Goal: Task Accomplishment & Management: Use online tool/utility

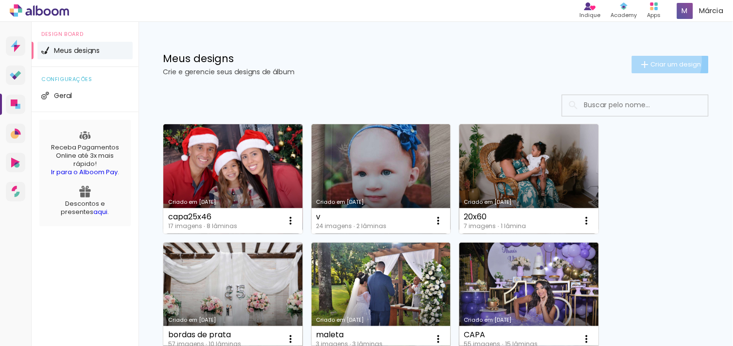
click at [651, 61] on span "Criar um design" at bounding box center [676, 64] width 51 height 6
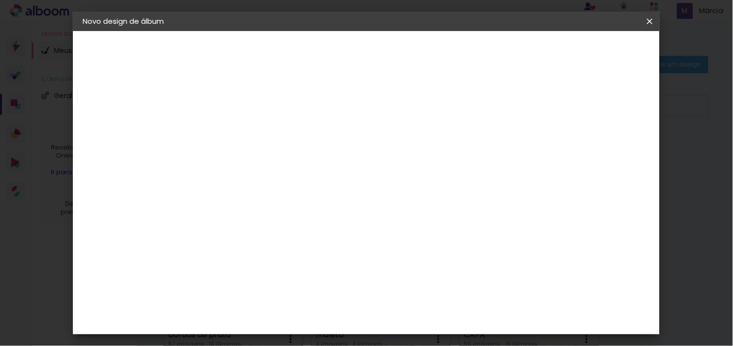
click at [242, 134] on input at bounding box center [242, 130] width 0 height 15
type input "VIVIANE"
type paper-input "VIVIANE"
click at [341, 52] on paper-button "Avançar" at bounding box center [318, 51] width 48 height 17
click at [0, 0] on slot "Tamanho Livre" at bounding box center [0, 0] width 0 height 0
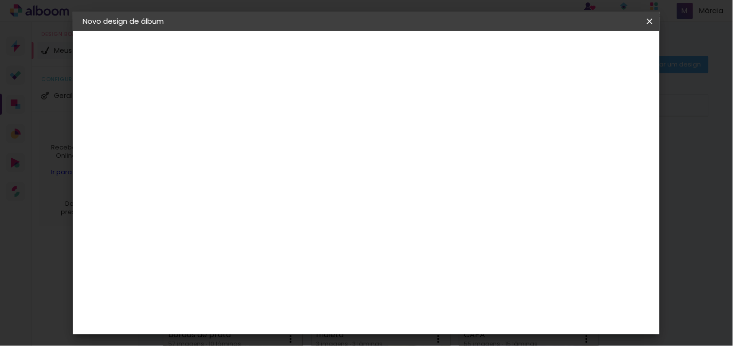
click at [0, 0] on slot "Avançar" at bounding box center [0, 0] width 0 height 0
click at [214, 268] on input "30" at bounding box center [210, 265] width 25 height 15
type input "20"
type paper-input "20"
click at [588, 49] on span "Iniciar design" at bounding box center [566, 51] width 44 height 7
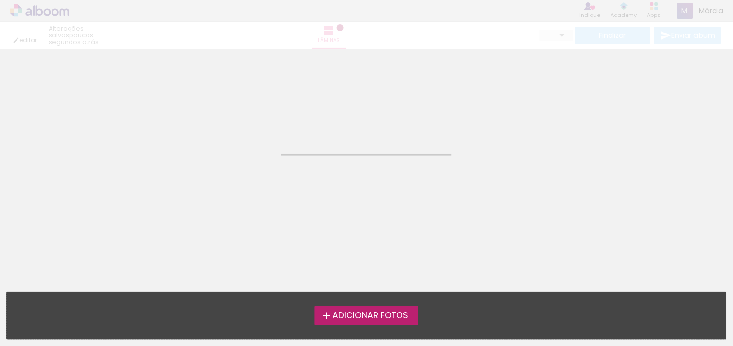
click at [346, 316] on span "Adicionar Fotos" at bounding box center [370, 316] width 76 height 9
click at [0, 0] on input "file" at bounding box center [0, 0] width 0 height 0
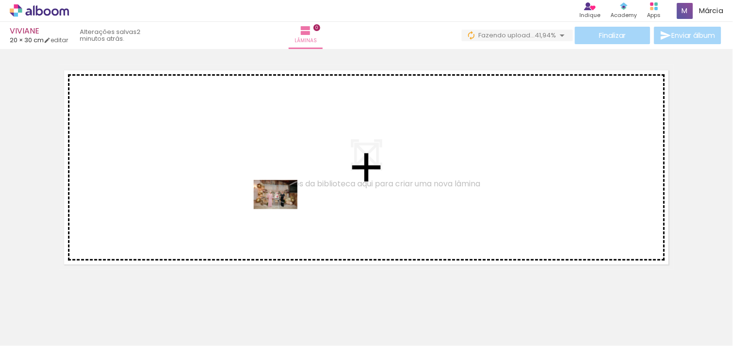
drag, startPoint x: 96, startPoint y: 322, endPoint x: 283, endPoint y: 209, distance: 218.0
click at [283, 209] on quentale-workspace at bounding box center [366, 173] width 733 height 346
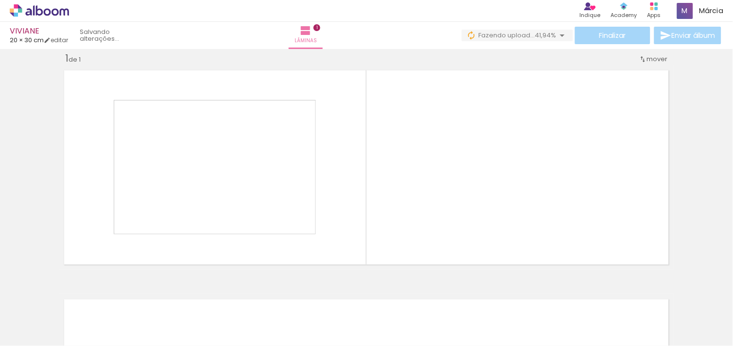
scroll to position [12, 0]
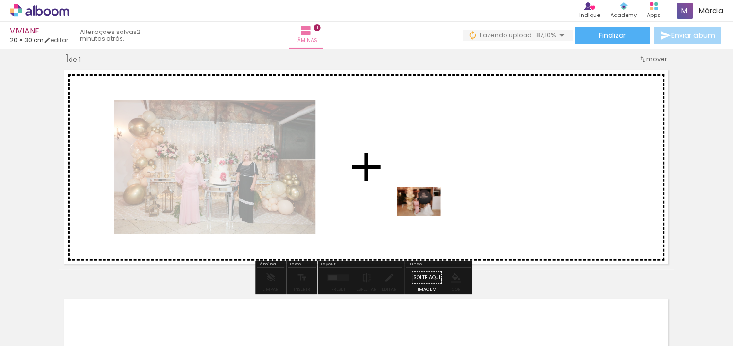
drag, startPoint x: 164, startPoint y: 307, endPoint x: 510, endPoint y: 151, distance: 380.0
click at [510, 151] on quentale-workspace at bounding box center [366, 173] width 733 height 346
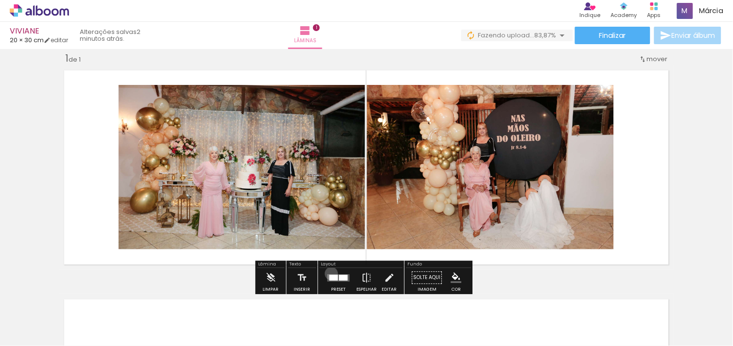
click at [329, 274] on div at bounding box center [339, 277] width 26 height 19
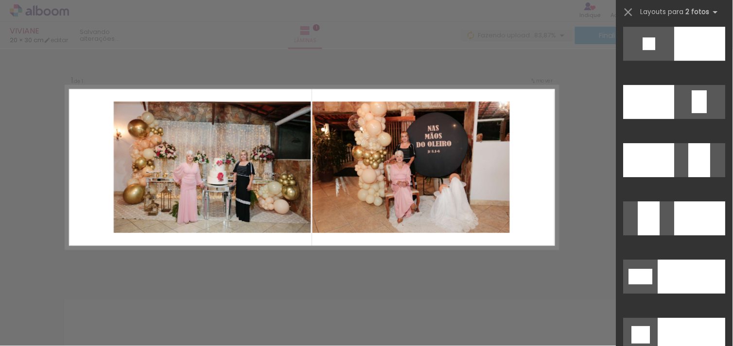
scroll to position [4252, 0]
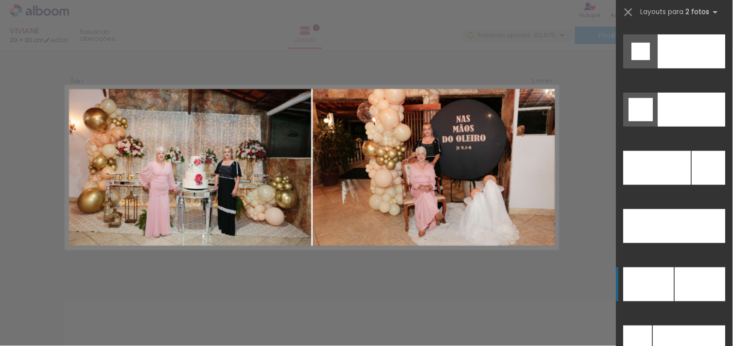
click at [702, 278] on div at bounding box center [700, 285] width 51 height 34
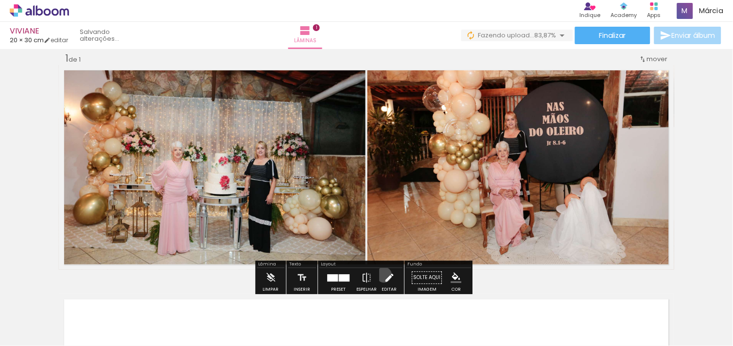
click at [384, 275] on iron-icon at bounding box center [389, 277] width 11 height 19
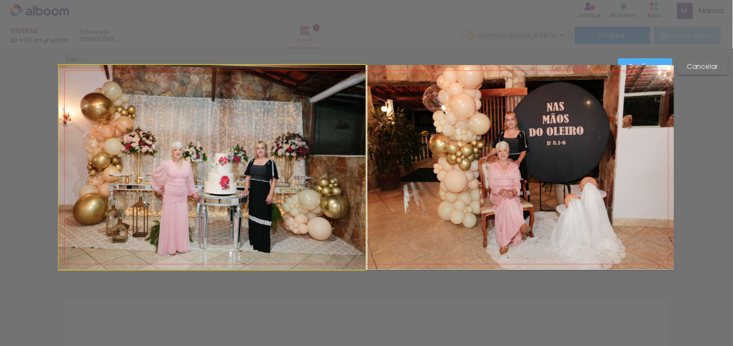
click at [312, 207] on quentale-photo at bounding box center [212, 167] width 307 height 205
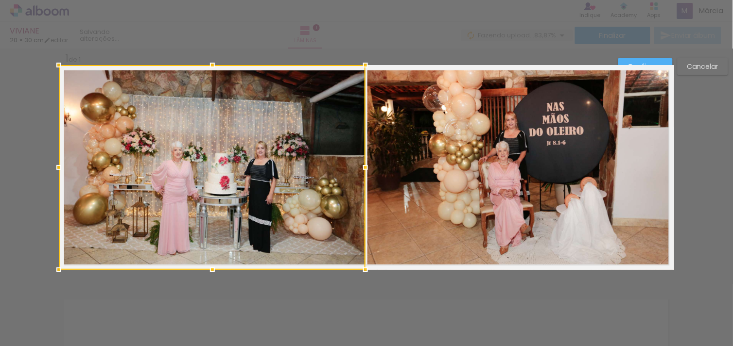
click at [683, 75] on div "Confirmar Cancelar" at bounding box center [670, 70] width 115 height 24
click at [0, 0] on slot "Cancelar" at bounding box center [0, 0] width 0 height 0
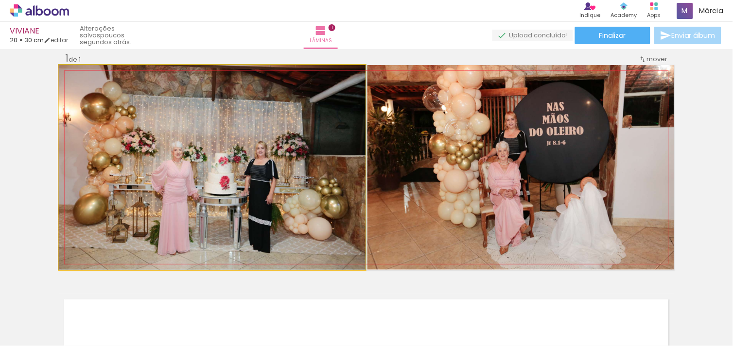
click at [277, 193] on quentale-photo at bounding box center [212, 167] width 307 height 205
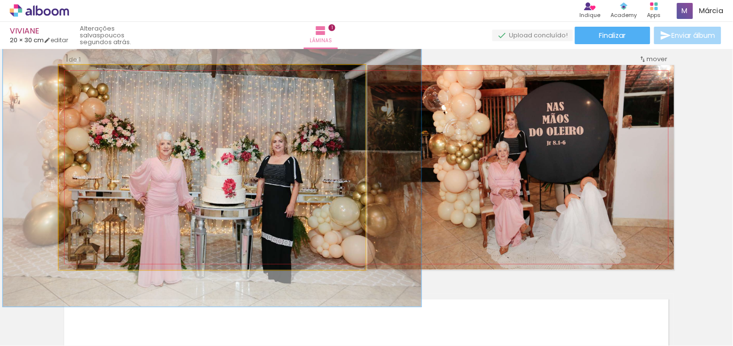
drag, startPoint x: 78, startPoint y: 76, endPoint x: 90, endPoint y: 76, distance: 12.2
type paper-slider "136"
click at [90, 76] on div at bounding box center [93, 75] width 9 height 9
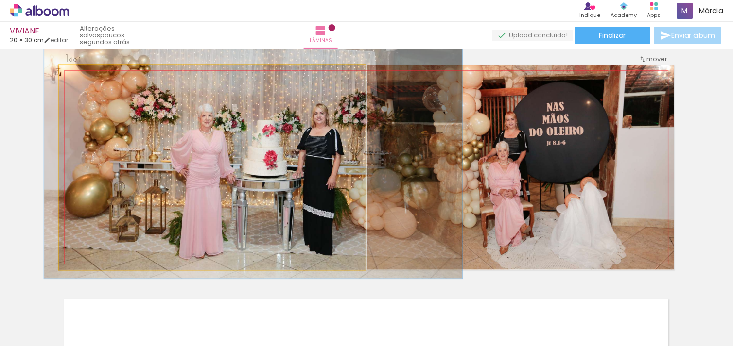
drag, startPoint x: 217, startPoint y: 134, endPoint x: 258, endPoint y: 105, distance: 50.0
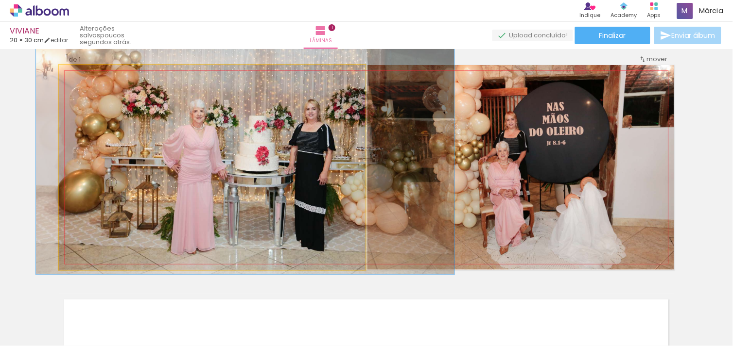
drag, startPoint x: 259, startPoint y: 103, endPoint x: 250, endPoint y: 101, distance: 9.9
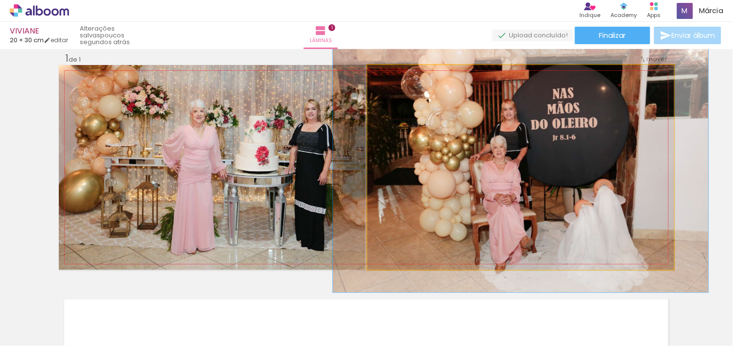
drag, startPoint x: 386, startPoint y: 76, endPoint x: 394, endPoint y: 76, distance: 7.3
click at [394, 76] on div at bounding box center [397, 75] width 9 height 9
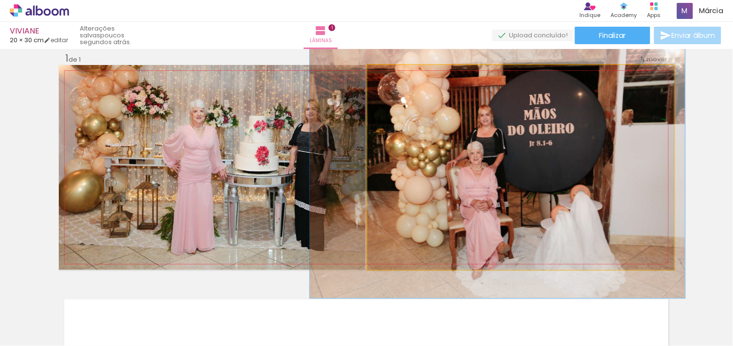
drag, startPoint x: 483, startPoint y: 164, endPoint x: 460, endPoint y: 170, distance: 24.0
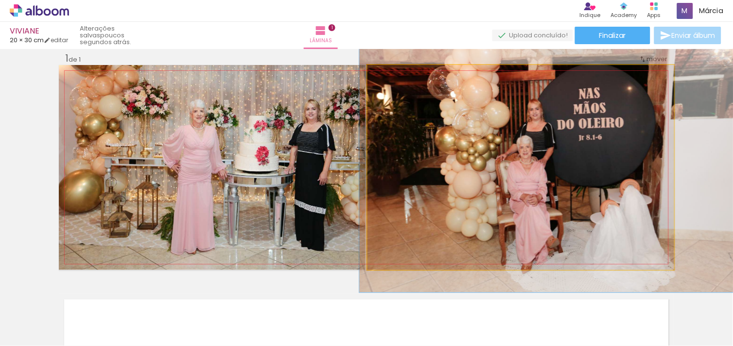
drag, startPoint x: 493, startPoint y: 153, endPoint x: 542, endPoint y: 147, distance: 49.9
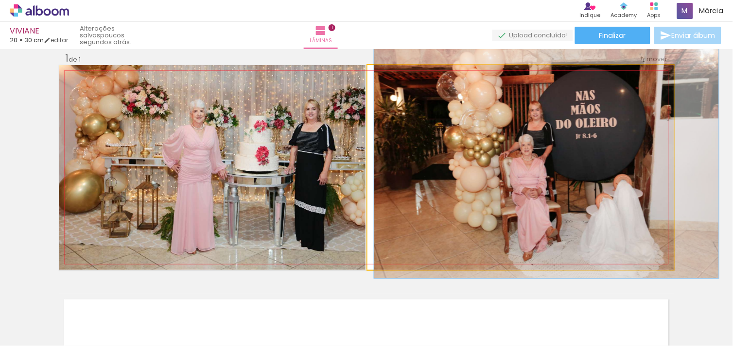
type paper-slider "112"
click at [390, 75] on div at bounding box center [394, 75] width 9 height 9
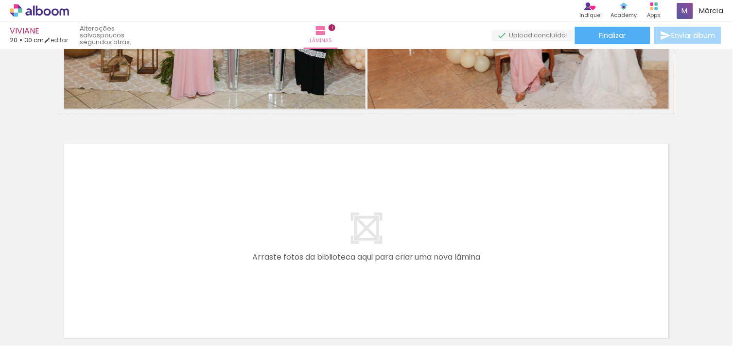
scroll to position [180, 0]
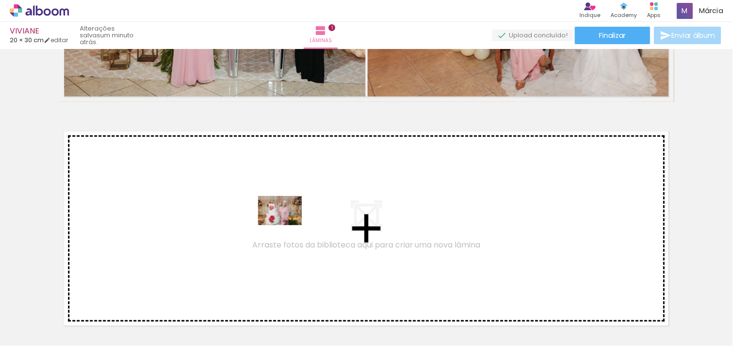
drag, startPoint x: 489, startPoint y: 319, endPoint x: 260, endPoint y: 220, distance: 249.2
click at [260, 220] on quentale-workspace at bounding box center [366, 173] width 733 height 346
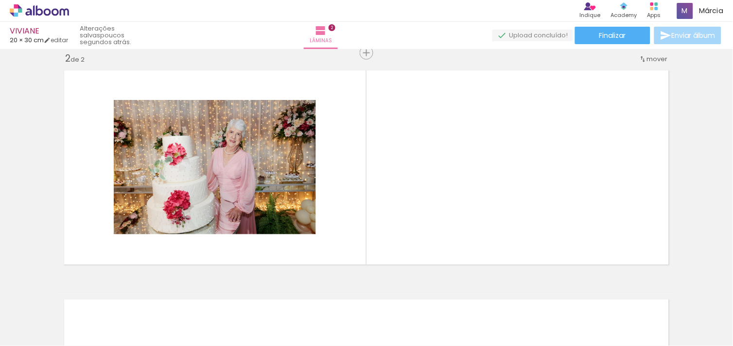
scroll to position [0, 450]
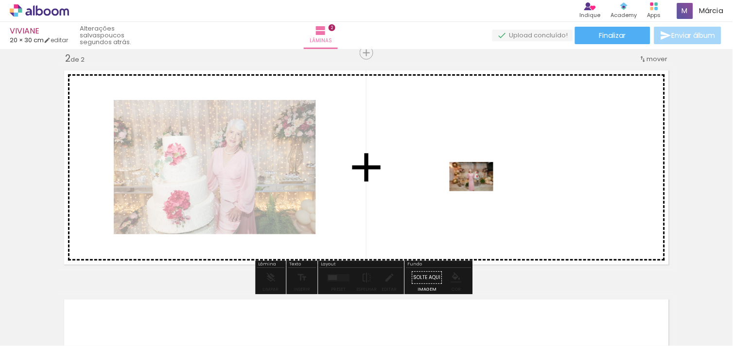
drag, startPoint x: 254, startPoint y: 319, endPoint x: 479, endPoint y: 191, distance: 259.4
click at [479, 191] on quentale-workspace at bounding box center [366, 173] width 733 height 346
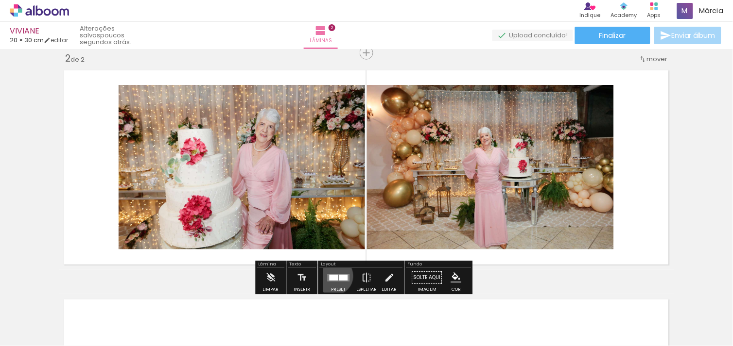
click at [331, 276] on div at bounding box center [333, 278] width 9 height 6
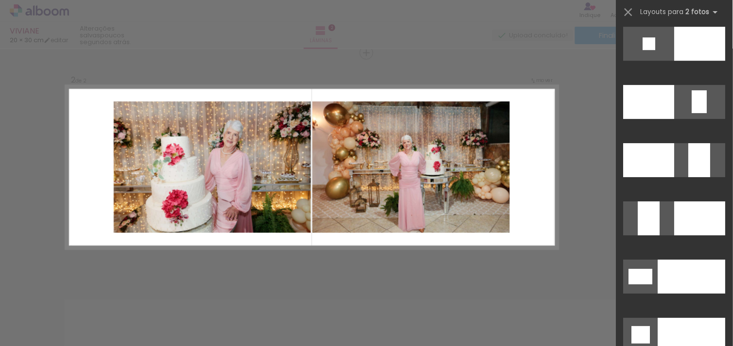
scroll to position [4252, 0]
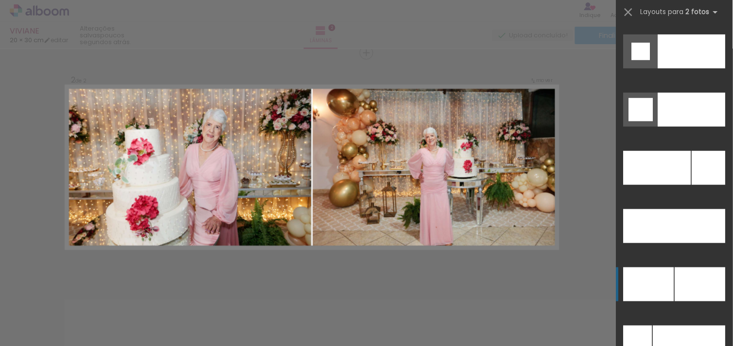
click at [663, 295] on div at bounding box center [648, 285] width 51 height 34
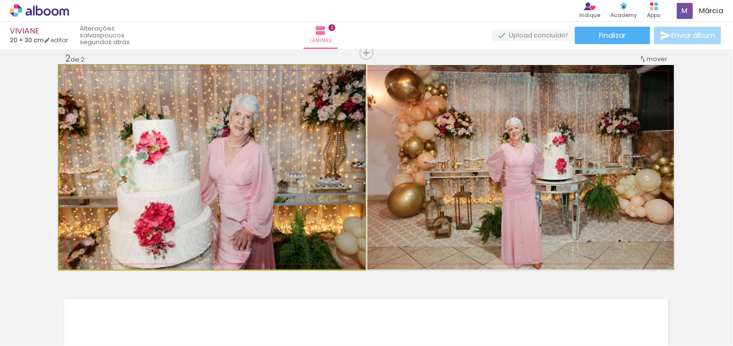
drag, startPoint x: 305, startPoint y: 195, endPoint x: 310, endPoint y: 182, distance: 13.8
click at [358, 186] on quentale-photo at bounding box center [212, 167] width 307 height 205
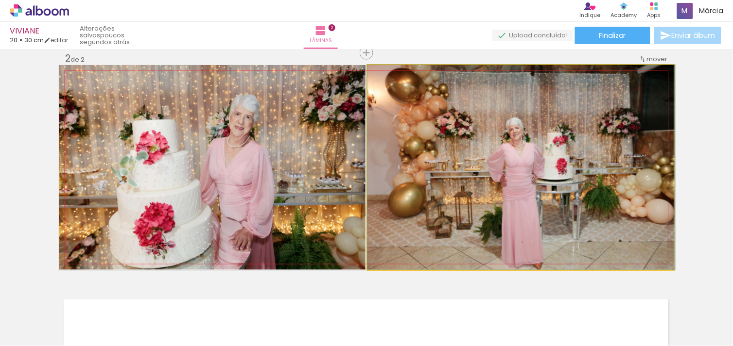
drag, startPoint x: 411, startPoint y: 177, endPoint x: 434, endPoint y: 177, distance: 23.8
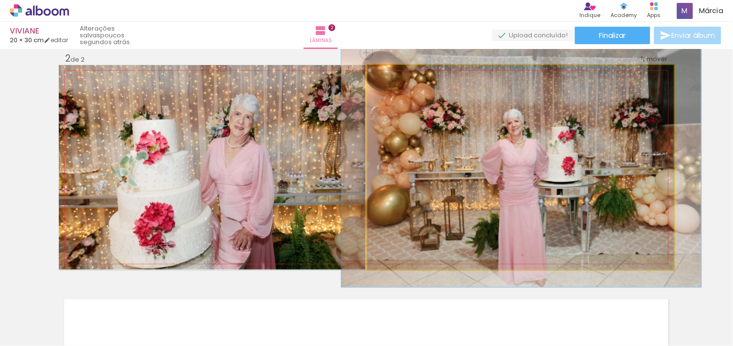
drag, startPoint x: 390, startPoint y: 74, endPoint x: 396, endPoint y: 74, distance: 5.8
type paper-slider "117"
click at [396, 74] on div at bounding box center [396, 76] width 16 height 16
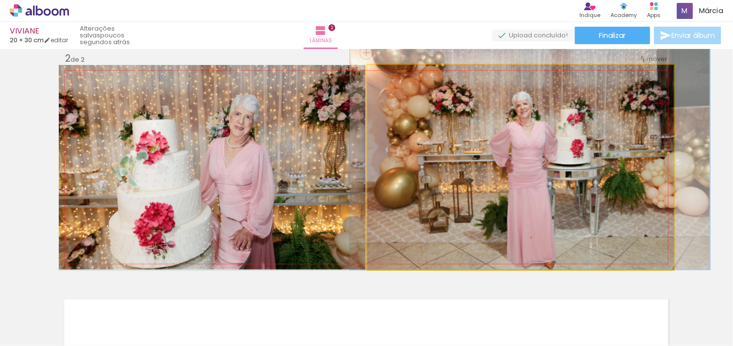
drag, startPoint x: 539, startPoint y: 172, endPoint x: 548, endPoint y: 143, distance: 30.0
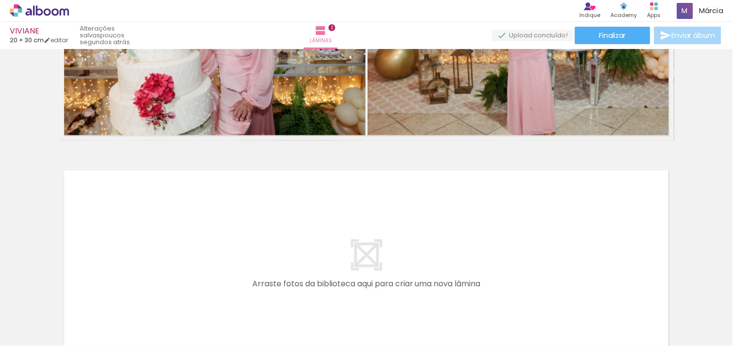
scroll to position [399, 0]
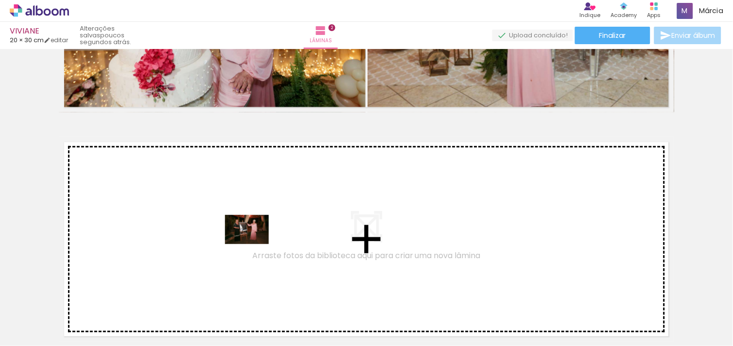
drag, startPoint x: 652, startPoint y: 321, endPoint x: 254, endPoint y: 244, distance: 404.8
click at [254, 244] on quentale-workspace at bounding box center [366, 173] width 733 height 346
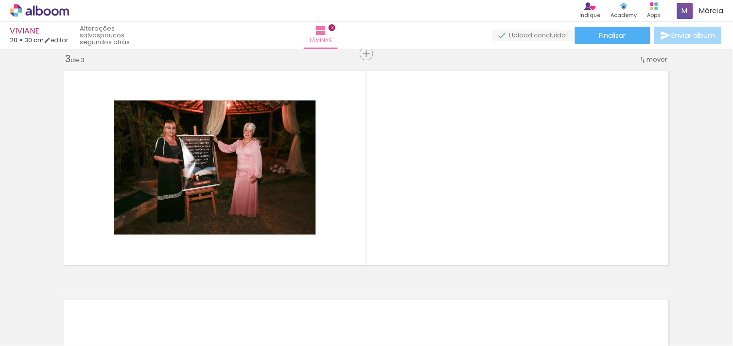
scroll to position [0, 586]
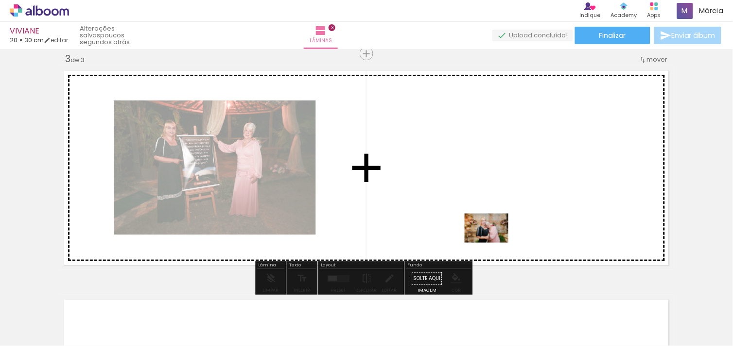
drag, startPoint x: 494, startPoint y: 319, endPoint x: 485, endPoint y: 169, distance: 150.4
click at [485, 169] on quentale-workspace at bounding box center [366, 173] width 733 height 346
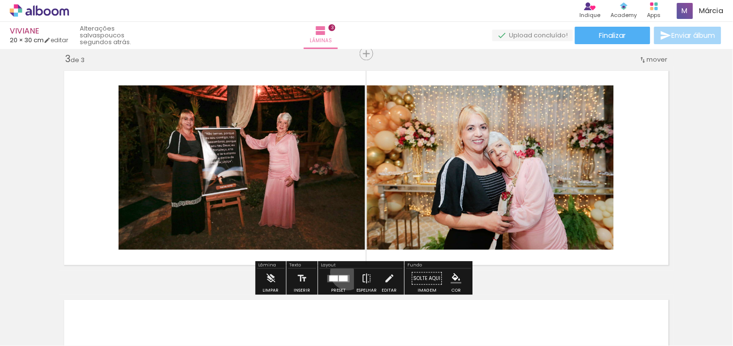
click at [346, 272] on div at bounding box center [339, 278] width 26 height 19
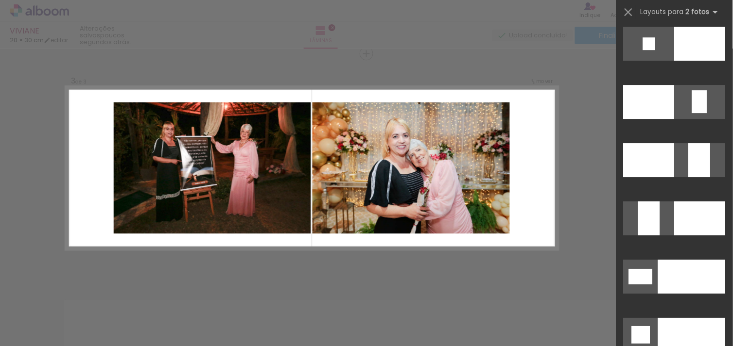
scroll to position [4252, 0]
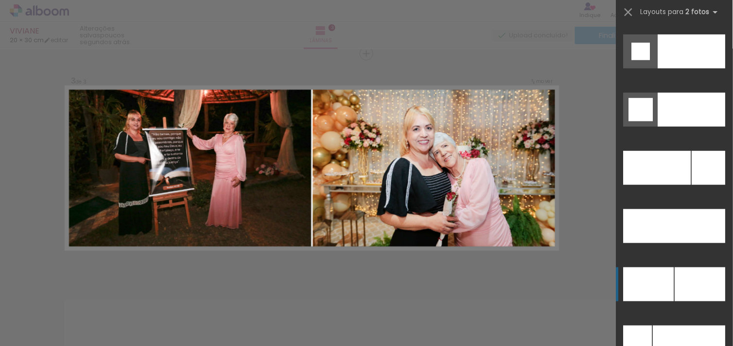
click at [689, 288] on div at bounding box center [700, 285] width 51 height 34
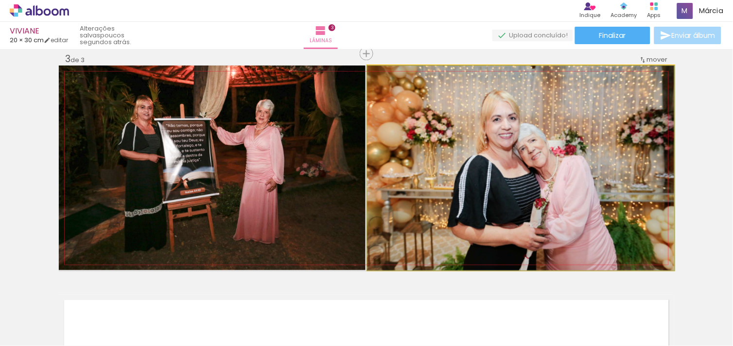
drag, startPoint x: 587, startPoint y: 198, endPoint x: 587, endPoint y: 187, distance: 11.2
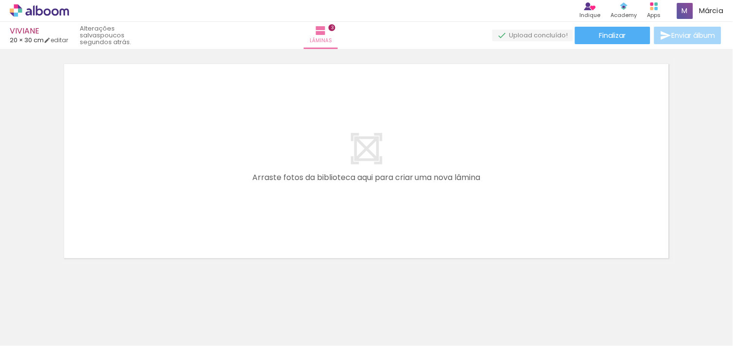
scroll to position [715, 0]
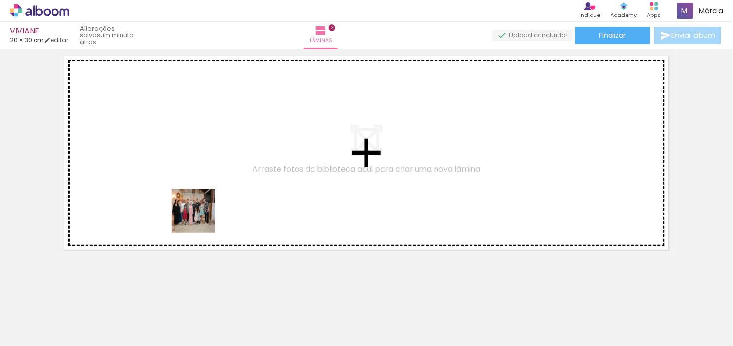
drag, startPoint x: 176, startPoint y: 324, endPoint x: 207, endPoint y: 206, distance: 122.0
click at [207, 206] on quentale-workspace at bounding box center [366, 173] width 733 height 346
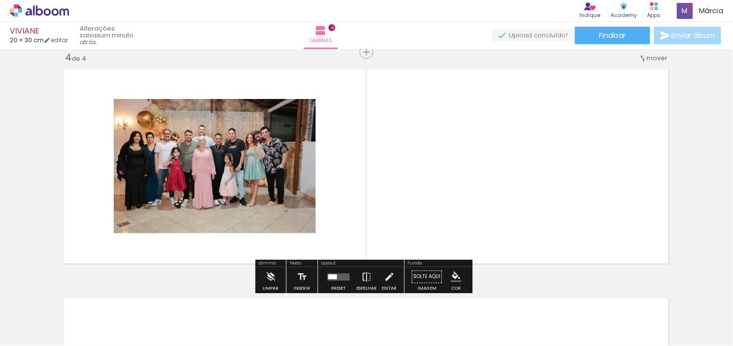
scroll to position [700, 0]
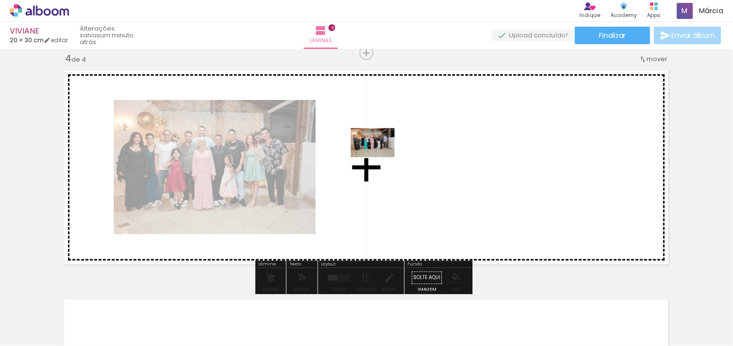
drag, startPoint x: 218, startPoint y: 322, endPoint x: 384, endPoint y: 156, distance: 235.0
click at [384, 156] on quentale-workspace at bounding box center [366, 173] width 733 height 346
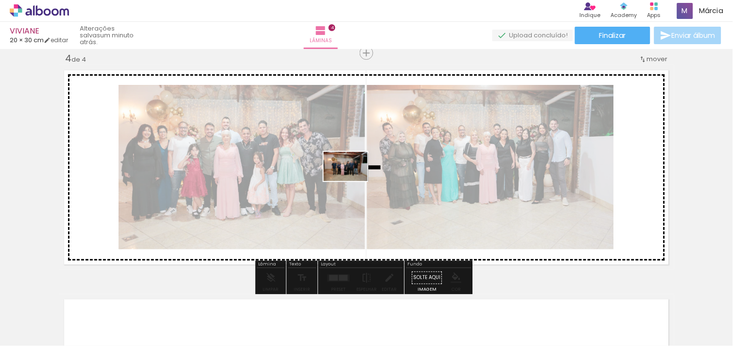
drag, startPoint x: 441, startPoint y: 312, endPoint x: 351, endPoint y: 178, distance: 161.5
click at [351, 178] on quentale-workspace at bounding box center [366, 173] width 733 height 346
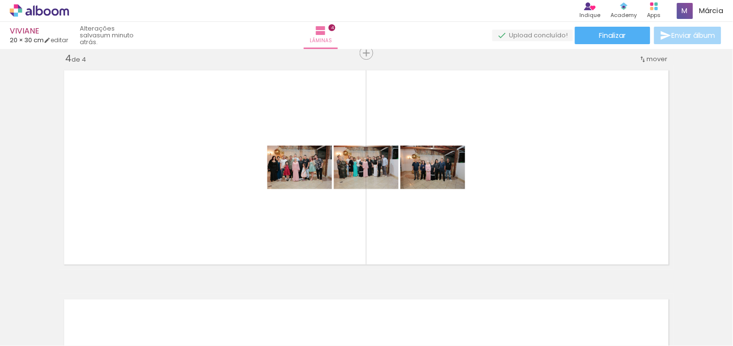
scroll to position [0, 830]
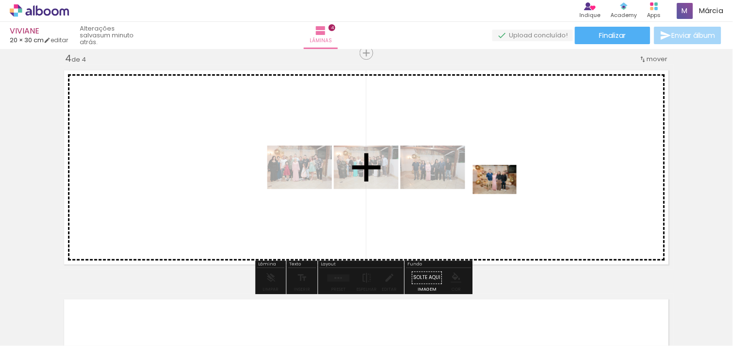
drag, startPoint x: 357, startPoint y: 321, endPoint x: 502, endPoint y: 194, distance: 192.2
click at [502, 194] on quentale-workspace at bounding box center [366, 173] width 733 height 346
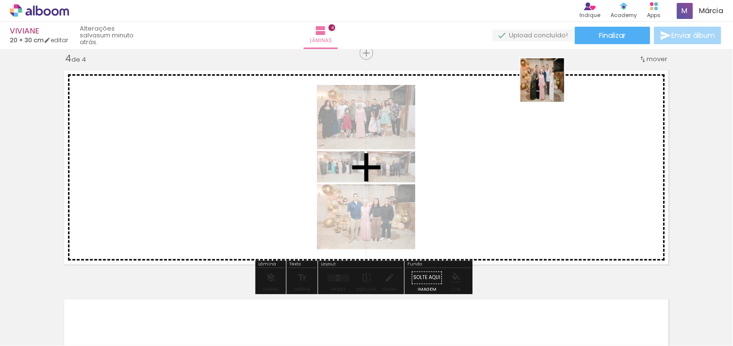
drag, startPoint x: 412, startPoint y: 317, endPoint x: 553, endPoint y: 81, distance: 274.6
click at [553, 81] on quentale-workspace at bounding box center [366, 173] width 733 height 346
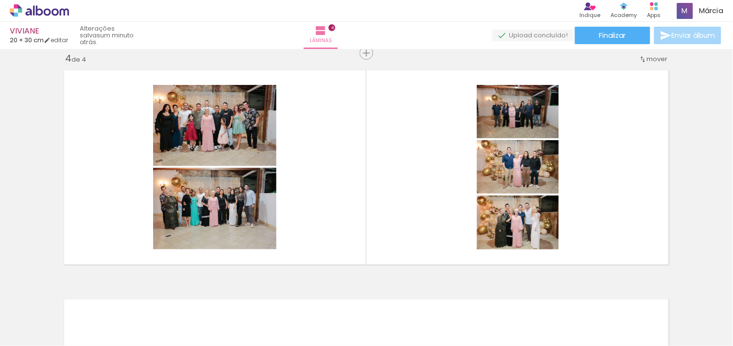
scroll to position [0, 1037]
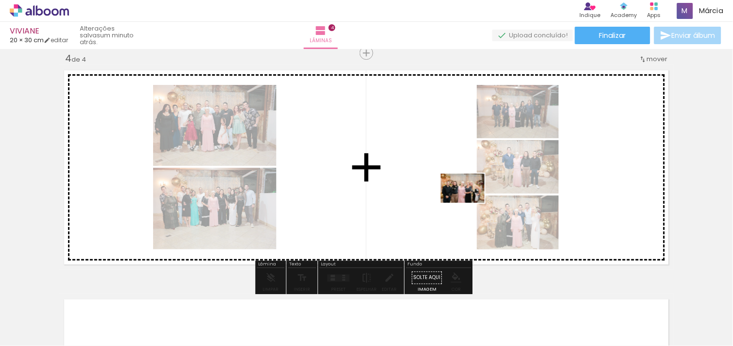
drag, startPoint x: 697, startPoint y: 322, endPoint x: 378, endPoint y: 162, distance: 357.1
click at [378, 162] on quentale-workspace at bounding box center [366, 173] width 733 height 346
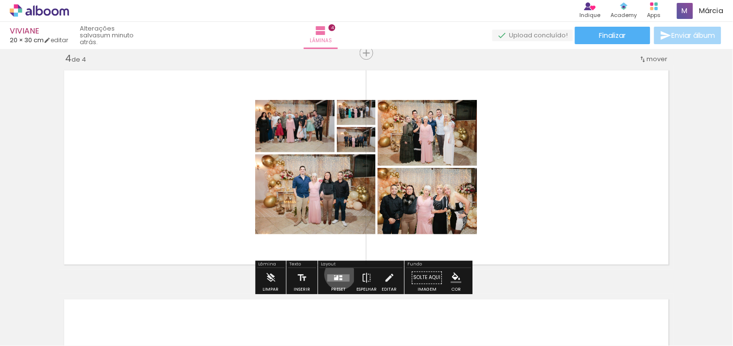
click at [338, 275] on quentale-layouter at bounding box center [339, 278] width 22 height 7
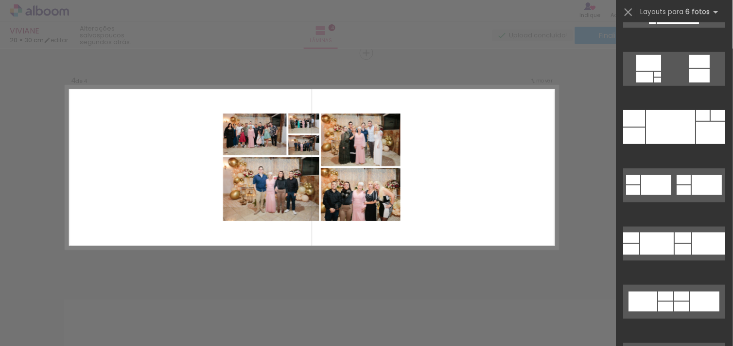
scroll to position [0, 0]
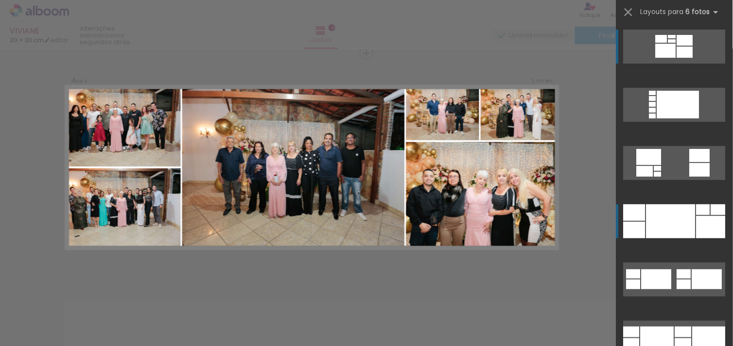
click at [640, 220] on div at bounding box center [634, 213] width 22 height 17
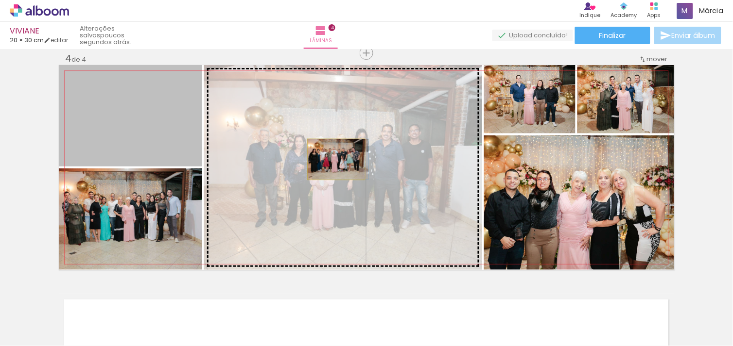
drag, startPoint x: 177, startPoint y: 128, endPoint x: 332, endPoint y: 159, distance: 158.2
click at [0, 0] on slot at bounding box center [0, 0] width 0 height 0
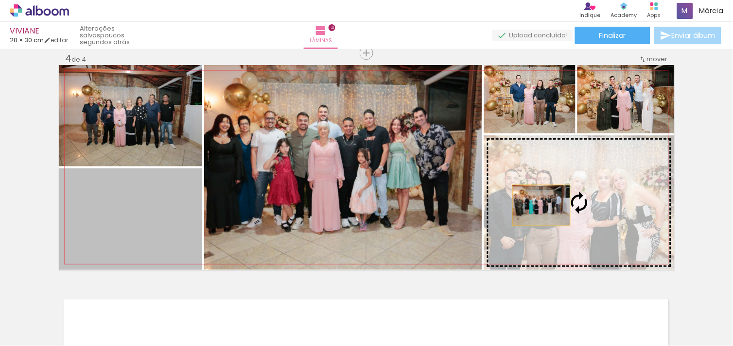
drag, startPoint x: 190, startPoint y: 230, endPoint x: 541, endPoint y: 206, distance: 351.2
click at [0, 0] on slot at bounding box center [0, 0] width 0 height 0
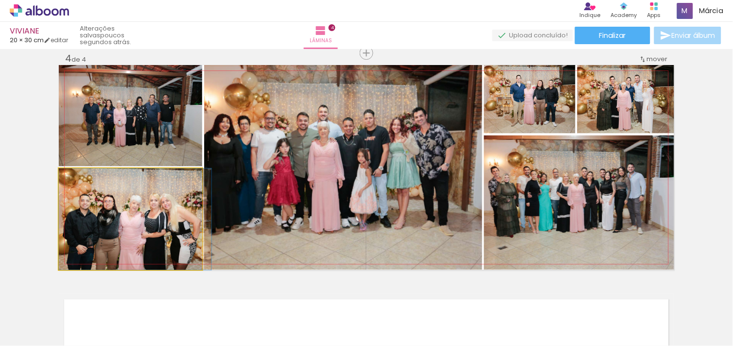
drag, startPoint x: 176, startPoint y: 230, endPoint x: 192, endPoint y: 230, distance: 15.6
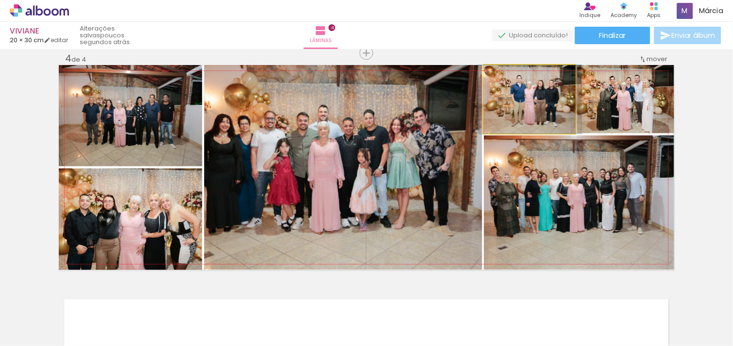
drag, startPoint x: 526, startPoint y: 116, endPoint x: 527, endPoint y: 127, distance: 11.7
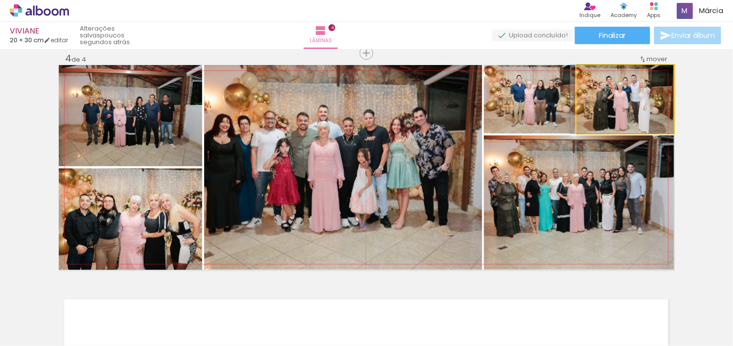
drag, startPoint x: 635, startPoint y: 99, endPoint x: 624, endPoint y: 101, distance: 10.8
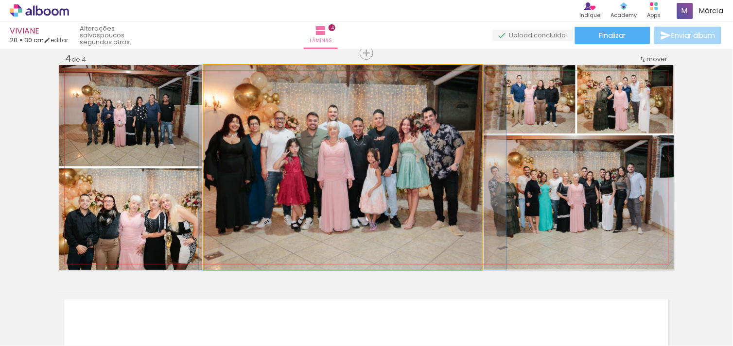
drag, startPoint x: 353, startPoint y: 205, endPoint x: 363, endPoint y: 205, distance: 9.7
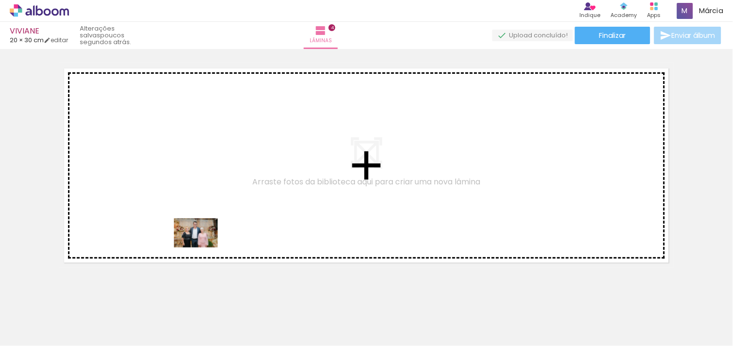
drag, startPoint x: 248, startPoint y: 322, endPoint x: 203, endPoint y: 241, distance: 92.5
click at [203, 241] on quentale-workspace at bounding box center [366, 173] width 733 height 346
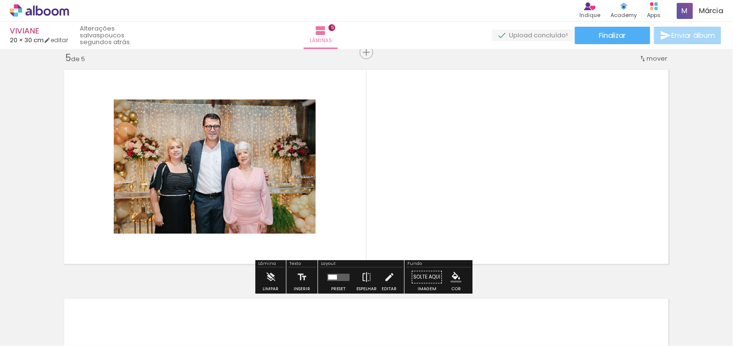
scroll to position [930, 0]
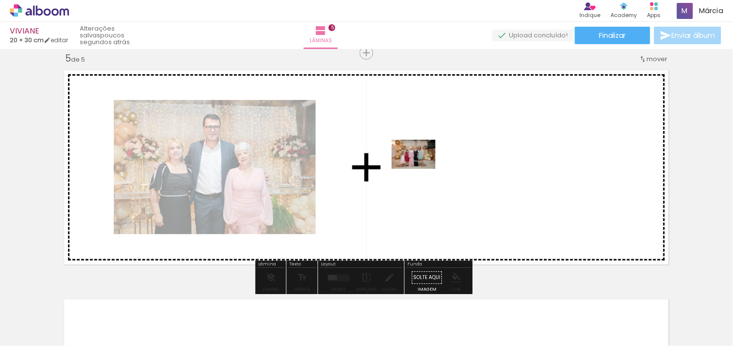
drag, startPoint x: 424, startPoint y: 215, endPoint x: 421, endPoint y: 169, distance: 46.3
click at [421, 169] on quentale-workspace at bounding box center [366, 173] width 733 height 346
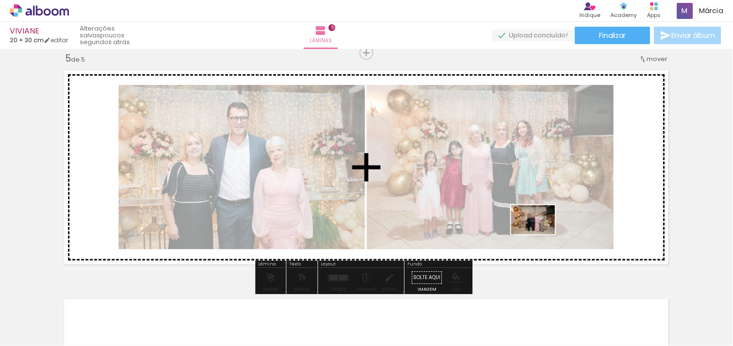
drag, startPoint x: 542, startPoint y: 321, endPoint x: 540, endPoint y: 235, distance: 86.0
click at [540, 235] on quentale-workspace at bounding box center [366, 173] width 733 height 346
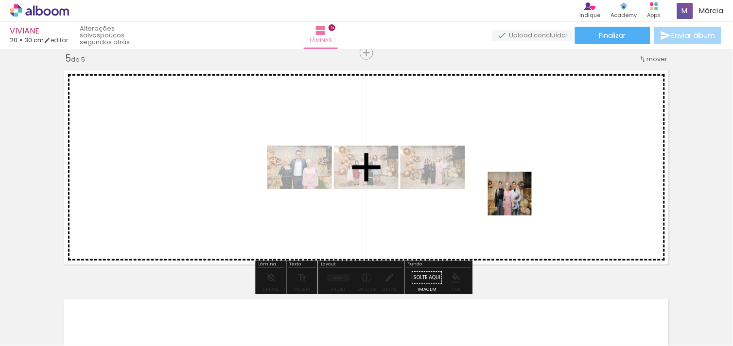
drag, startPoint x: 601, startPoint y: 314, endPoint x: 517, endPoint y: 200, distance: 141.4
click at [517, 200] on quentale-workspace at bounding box center [366, 173] width 733 height 346
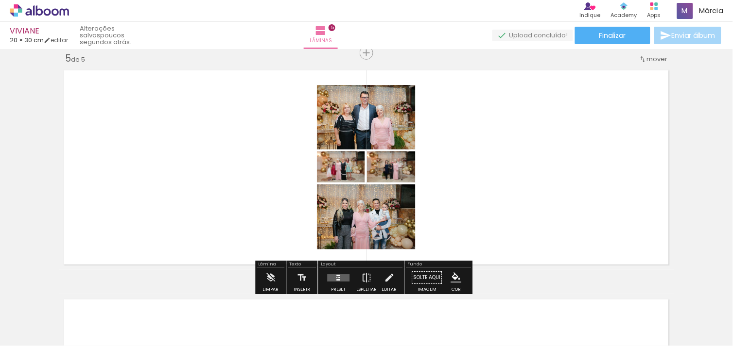
scroll to position [0, 586]
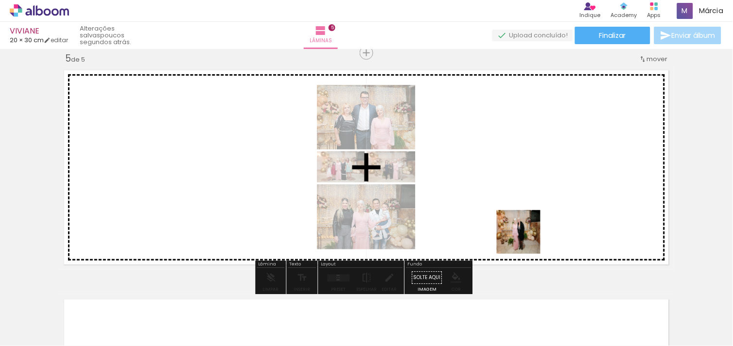
drag, startPoint x: 546, startPoint y: 319, endPoint x: 526, endPoint y: 239, distance: 82.6
click at [526, 239] on quentale-workspace at bounding box center [366, 173] width 733 height 346
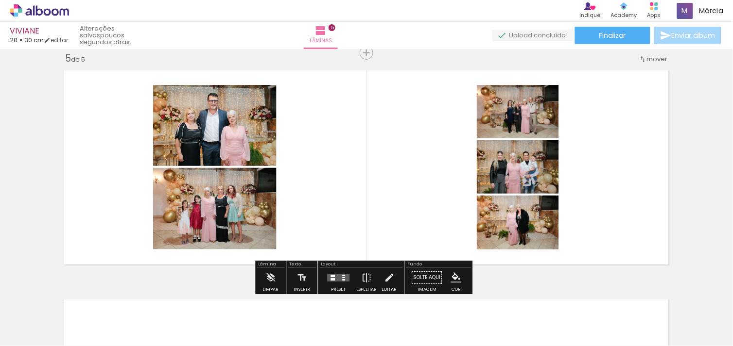
scroll to position [0, 1037]
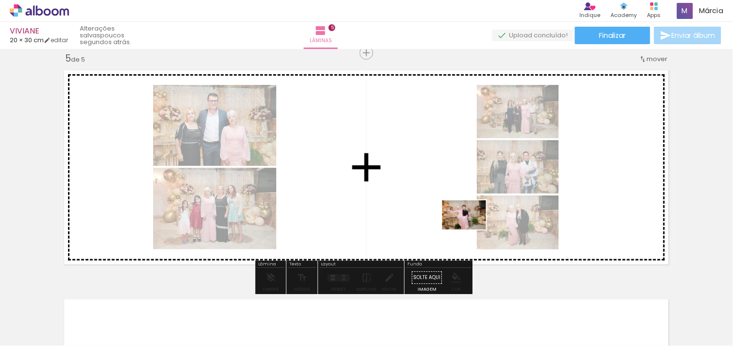
drag, startPoint x: 654, startPoint y: 330, endPoint x: 400, endPoint y: 197, distance: 286.9
click at [400, 197] on quentale-workspace at bounding box center [366, 173] width 733 height 346
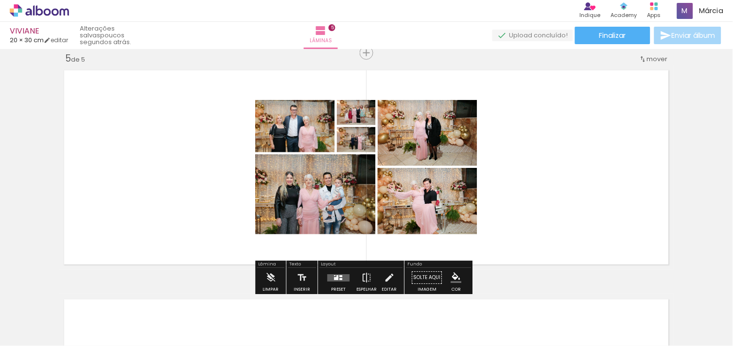
click at [347, 271] on div at bounding box center [339, 277] width 26 height 19
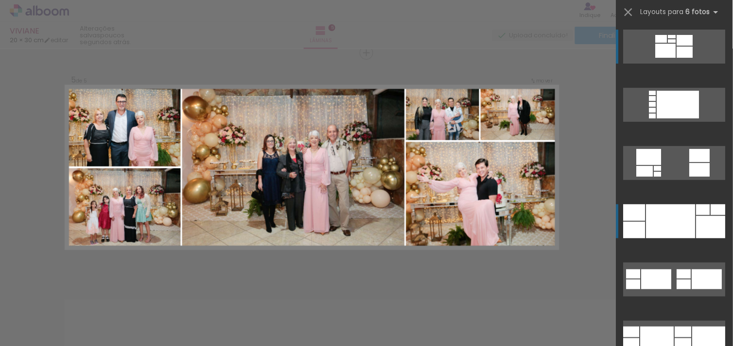
click at [677, 230] on div at bounding box center [670, 222] width 49 height 34
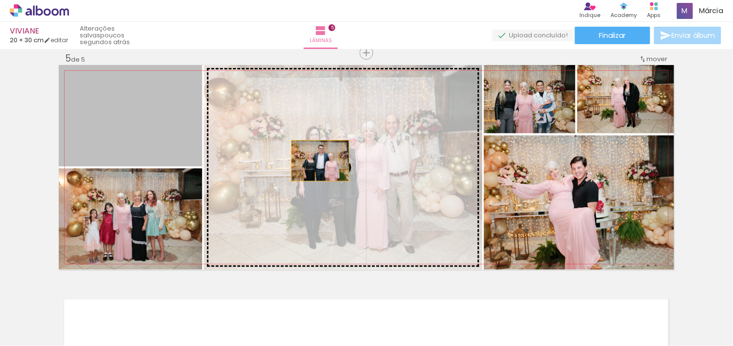
drag, startPoint x: 156, startPoint y: 154, endPoint x: 404, endPoint y: 150, distance: 247.9
click at [0, 0] on slot at bounding box center [0, 0] width 0 height 0
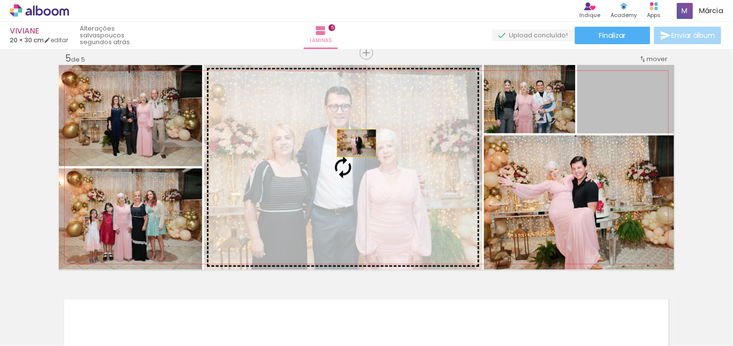
drag, startPoint x: 620, startPoint y: 115, endPoint x: 352, endPoint y: 144, distance: 268.9
click at [0, 0] on slot at bounding box center [0, 0] width 0 height 0
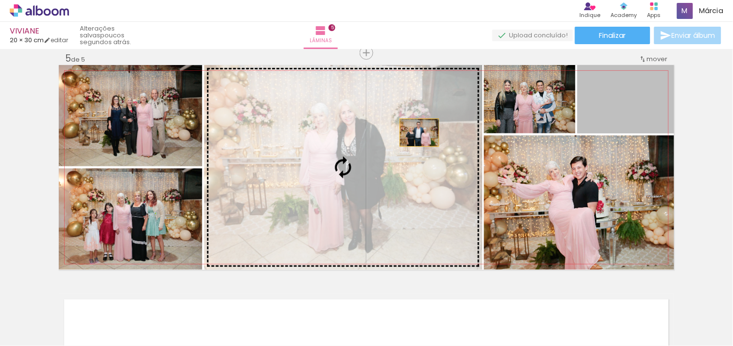
drag, startPoint x: 599, startPoint y: 99, endPoint x: 415, endPoint y: 133, distance: 186.3
click at [0, 0] on slot at bounding box center [0, 0] width 0 height 0
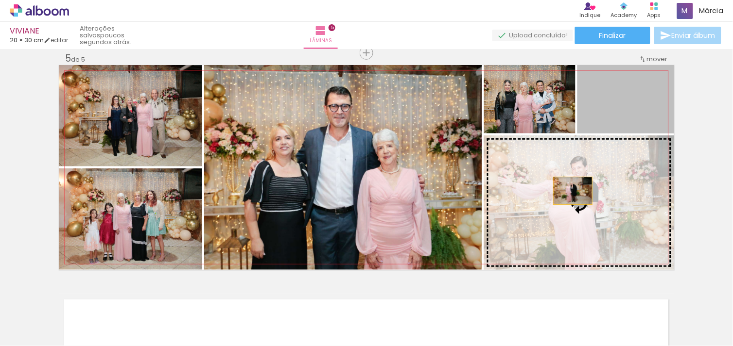
drag, startPoint x: 605, startPoint y: 115, endPoint x: 569, endPoint y: 192, distance: 85.2
click at [0, 0] on slot at bounding box center [0, 0] width 0 height 0
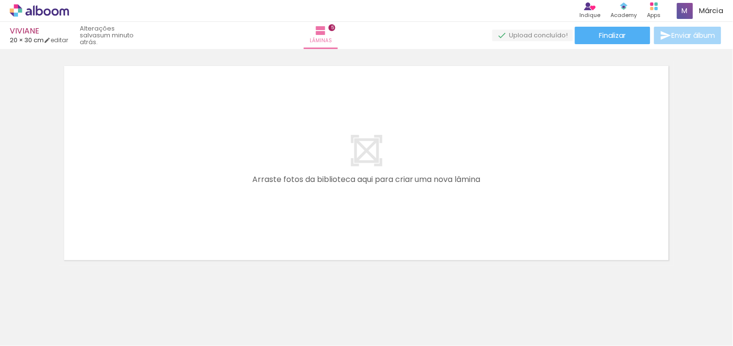
scroll to position [0, 450]
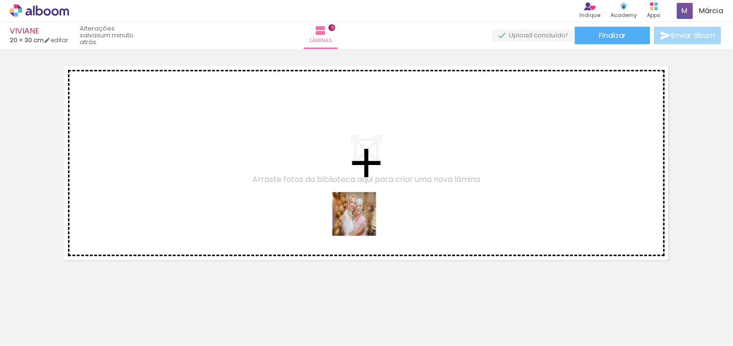
drag, startPoint x: 409, startPoint y: 324, endPoint x: 358, endPoint y: 212, distance: 123.1
click at [358, 212] on quentale-workspace at bounding box center [366, 173] width 733 height 346
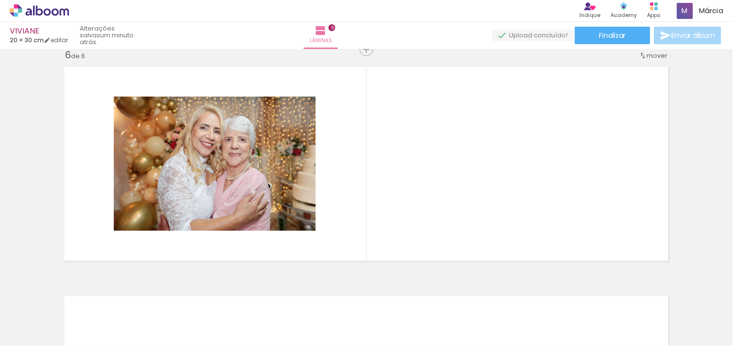
scroll to position [1159, 0]
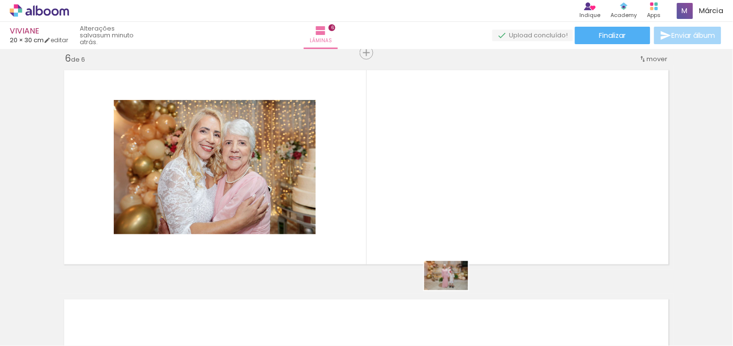
drag, startPoint x: 470, startPoint y: 319, endPoint x: 419, endPoint y: 156, distance: 171.5
click at [419, 156] on quentale-workspace at bounding box center [366, 173] width 733 height 346
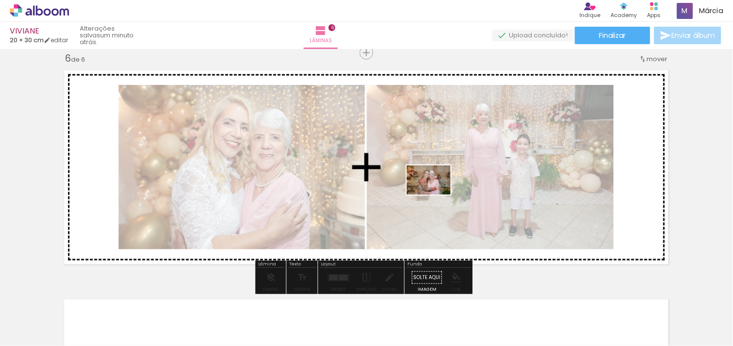
drag, startPoint x: 516, startPoint y: 319, endPoint x: 341, endPoint y: 116, distance: 268.4
click at [341, 116] on quentale-workspace at bounding box center [366, 173] width 733 height 346
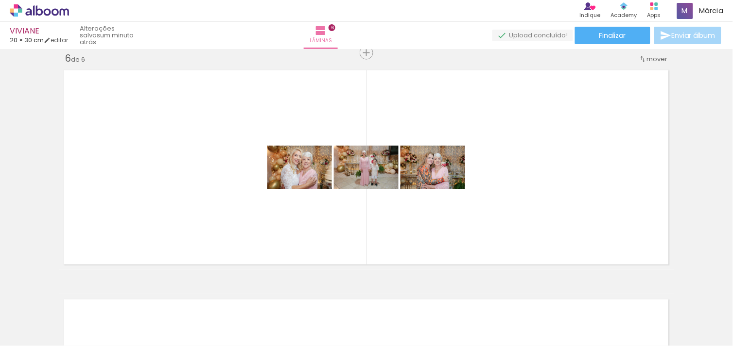
scroll to position [0, 0]
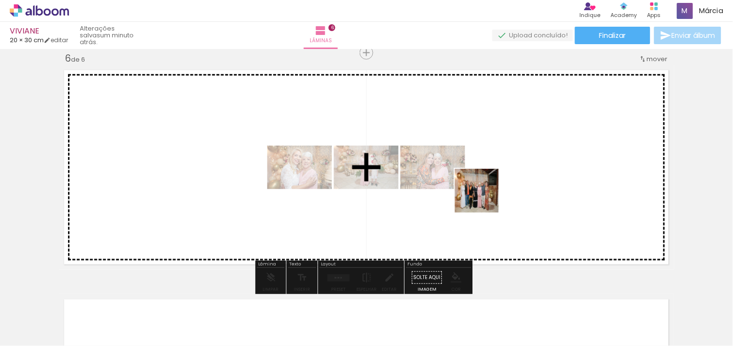
drag, startPoint x: 377, startPoint y: 323, endPoint x: 490, endPoint y: 195, distance: 170.7
click at [490, 195] on quentale-workspace at bounding box center [366, 173] width 733 height 346
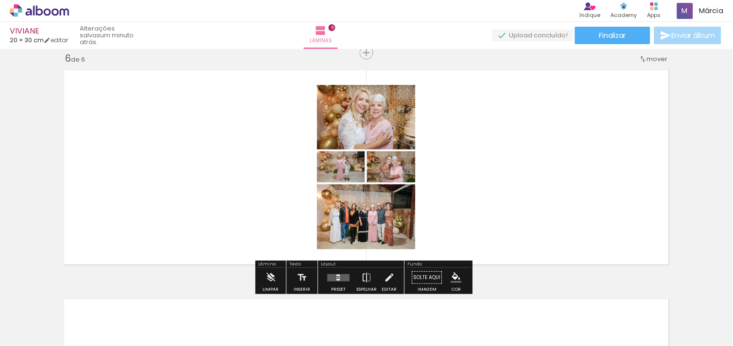
drag, startPoint x: 305, startPoint y: 329, endPoint x: 308, endPoint y: 324, distance: 5.7
click at [307, 326] on quentale-thumb at bounding box center [315, 314] width 54 height 56
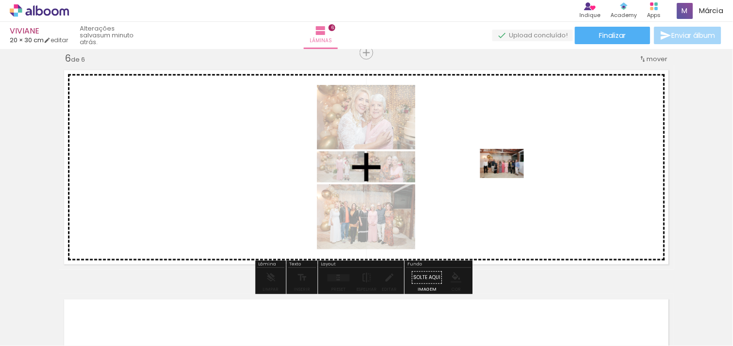
drag, startPoint x: 309, startPoint y: 322, endPoint x: 509, endPoint y: 178, distance: 247.2
click at [509, 178] on quentale-workspace at bounding box center [366, 173] width 733 height 346
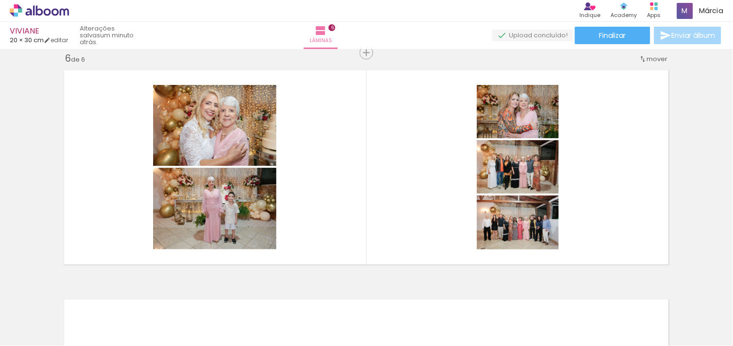
scroll to position [0, 1037]
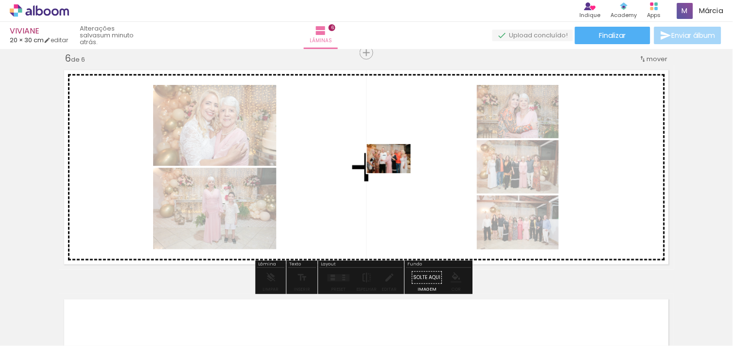
drag, startPoint x: 596, startPoint y: 319, endPoint x: 396, endPoint y: 173, distance: 247.7
click at [396, 173] on quentale-workspace at bounding box center [366, 173] width 733 height 346
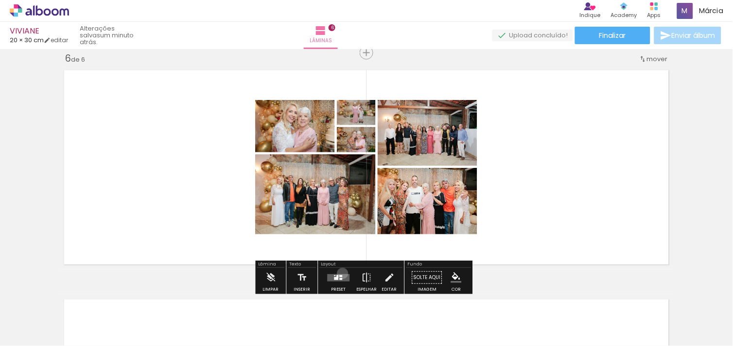
click at [340, 275] on quentale-layouter at bounding box center [339, 278] width 22 height 7
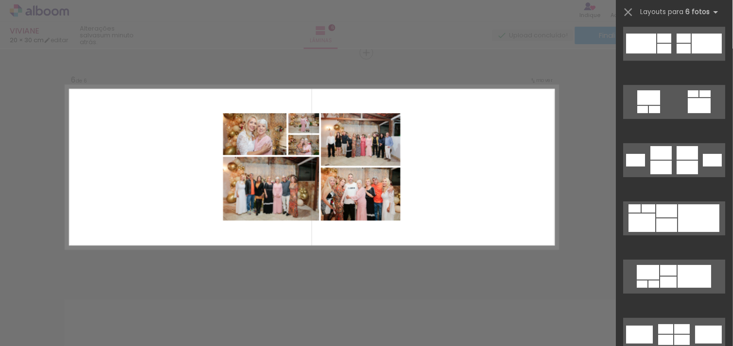
scroll to position [4252, 0]
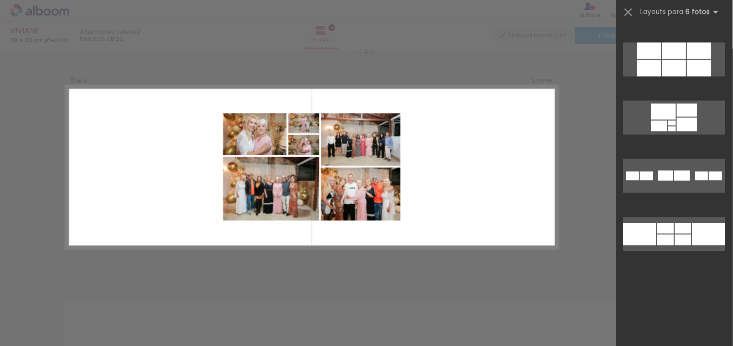
scroll to position [4252, 0]
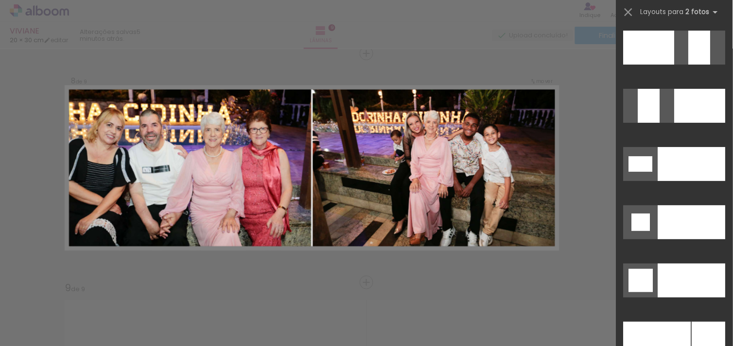
scroll to position [4365, 0]
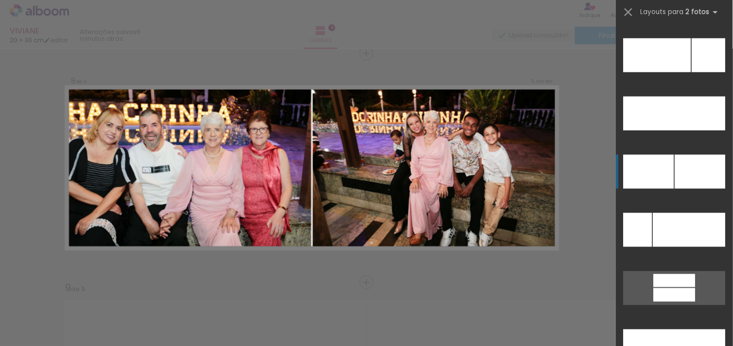
click at [676, 162] on div at bounding box center [700, 172] width 51 height 34
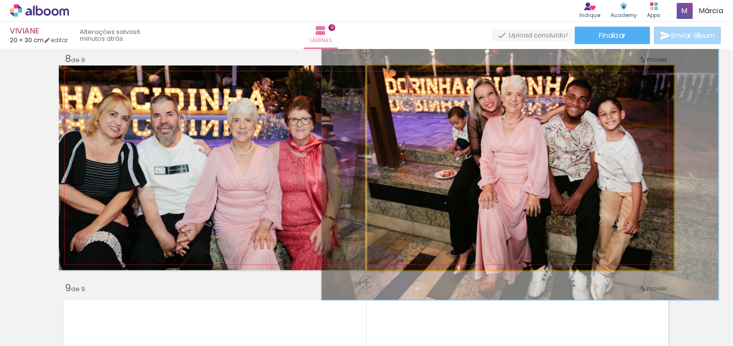
drag, startPoint x: 386, startPoint y: 76, endPoint x: 397, endPoint y: 75, distance: 10.7
type paper-slider "132"
click at [397, 75] on div at bounding box center [400, 75] width 9 height 9
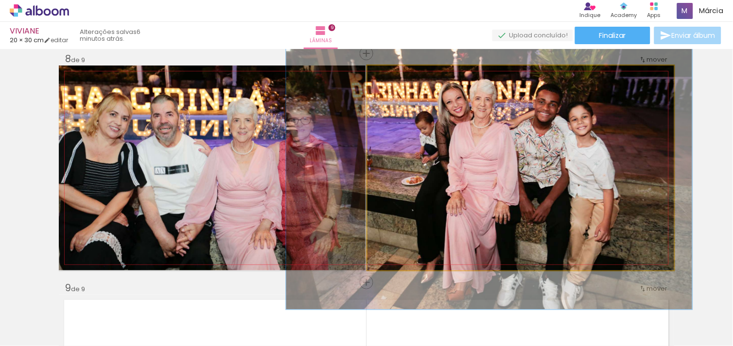
drag, startPoint x: 555, startPoint y: 171, endPoint x: 524, endPoint y: 177, distance: 31.7
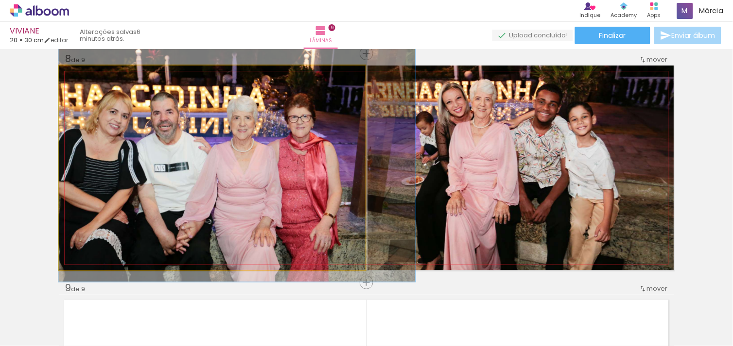
drag, startPoint x: 310, startPoint y: 151, endPoint x: 338, endPoint y: 148, distance: 28.3
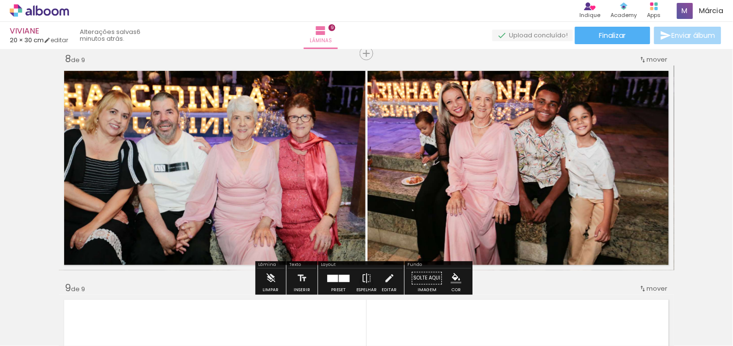
click at [341, 273] on div at bounding box center [339, 278] width 26 height 19
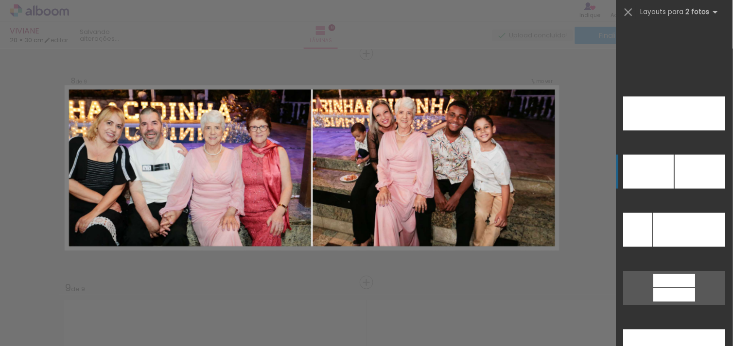
scroll to position [4490, 0]
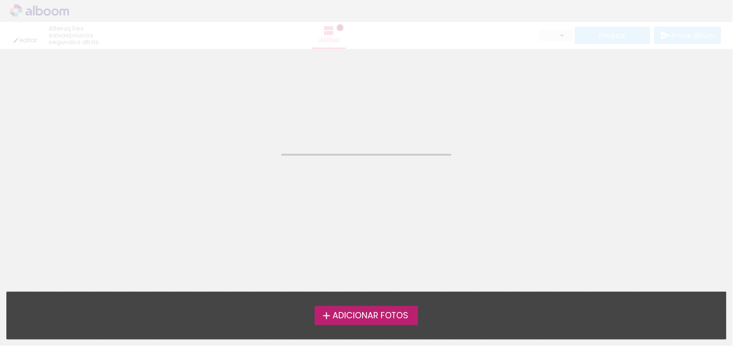
click at [732, 133] on html "link( href="../../bower_components/polymer/polymer.html" rel="import" ) picture…" at bounding box center [366, 173] width 733 height 346
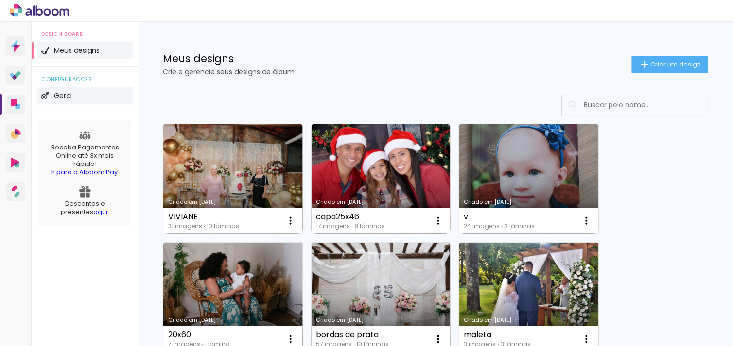
click at [62, 93] on span "Geral" at bounding box center [63, 95] width 18 height 7
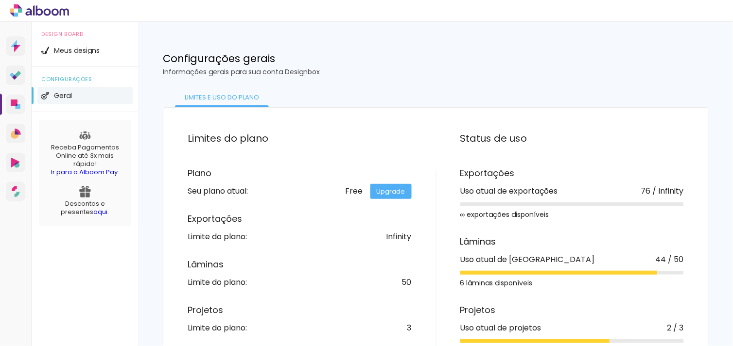
click at [51, 8] on icon at bounding box center [39, 10] width 59 height 13
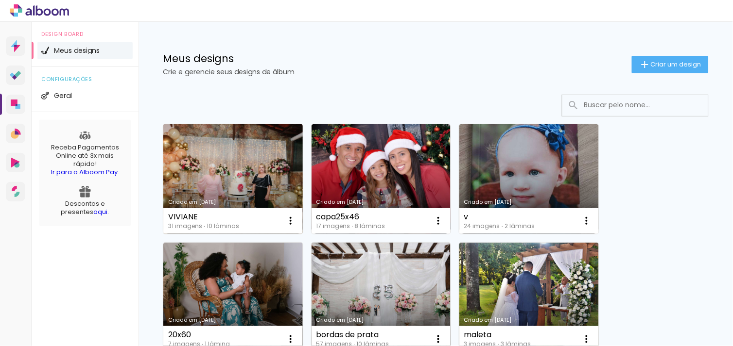
click at [230, 161] on link "Criado em [DATE]" at bounding box center [232, 179] width 139 height 110
click at [221, 161] on link "Criado em [DATE]" at bounding box center [232, 179] width 139 height 110
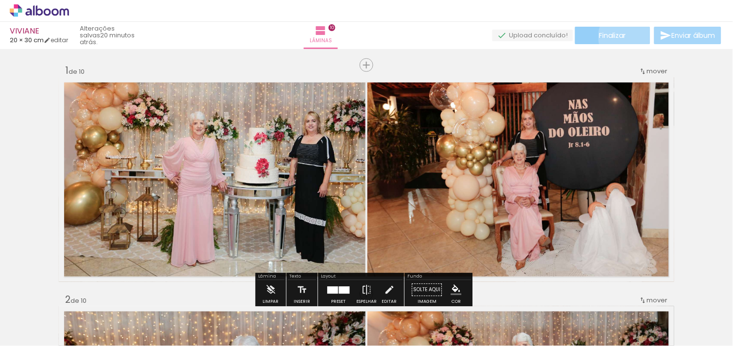
click at [628, 36] on paper-button "Finalizar" at bounding box center [612, 35] width 75 height 17
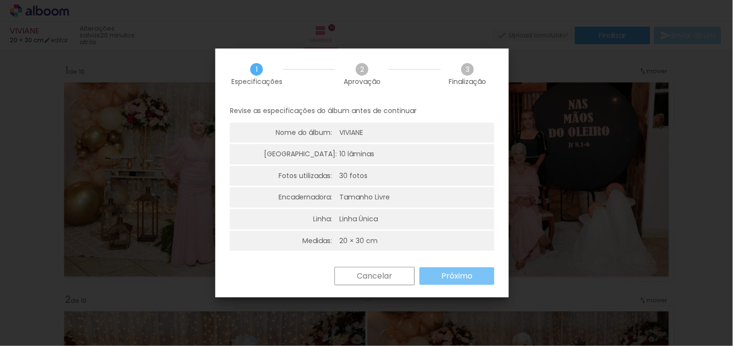
click at [458, 269] on paper-button "Próximo" at bounding box center [456, 276] width 75 height 17
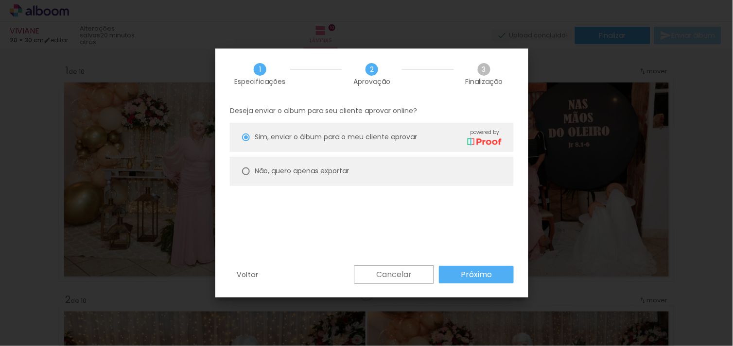
click at [0, 0] on slot "Não, quero apenas exportar" at bounding box center [0, 0] width 0 height 0
type paper-radio-button "on"
click at [0, 0] on slot "Próximo" at bounding box center [0, 0] width 0 height 0
type input "Alta, 300 DPI"
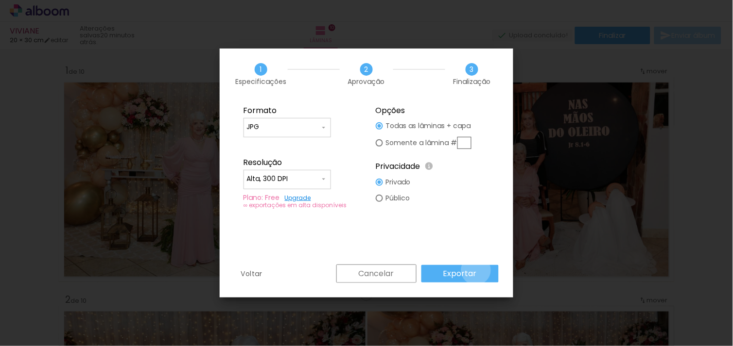
click at [478, 271] on paper-button "Exportar" at bounding box center [459, 273] width 77 height 17
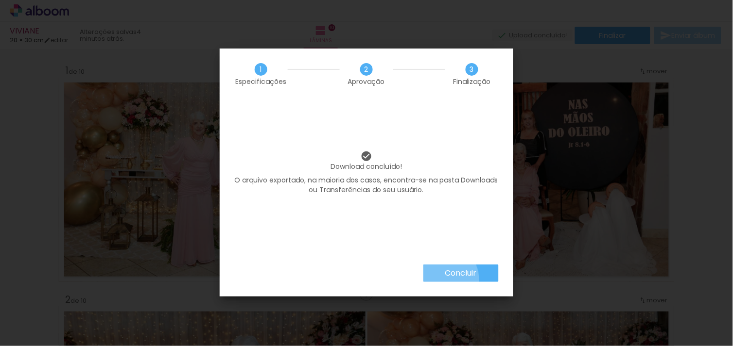
click at [439, 280] on paper-button "Concluir" at bounding box center [460, 273] width 75 height 17
